Goal: Task Accomplishment & Management: Manage account settings

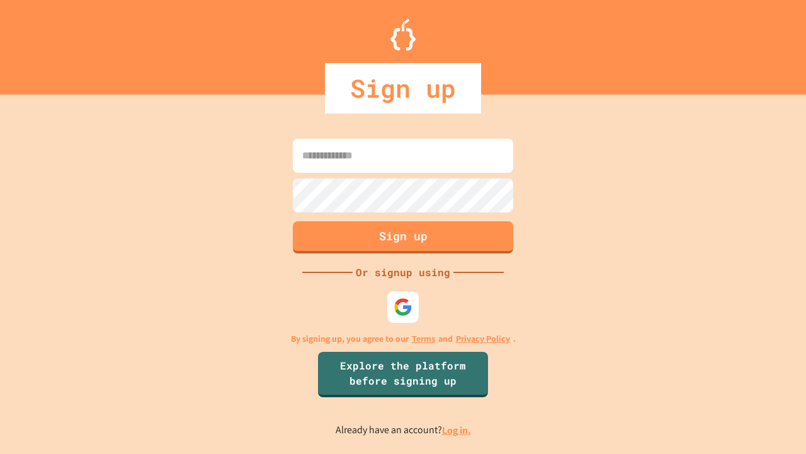
click at [457, 430] on link "Log in." at bounding box center [456, 429] width 29 height 13
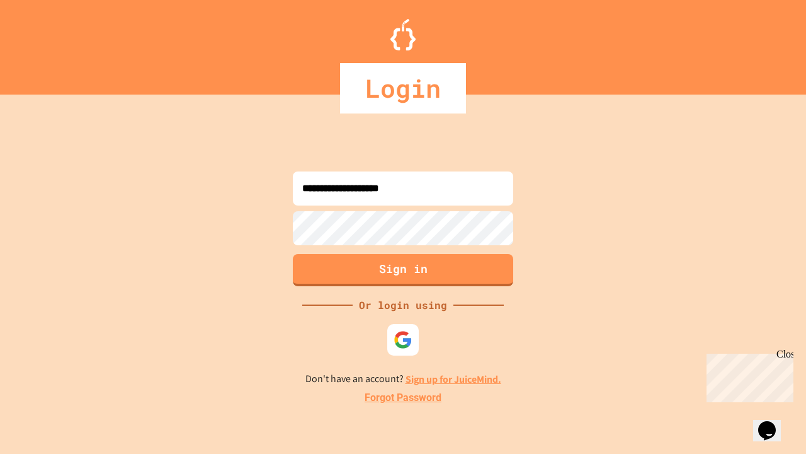
type input "**********"
